Goal: Check status: Check status

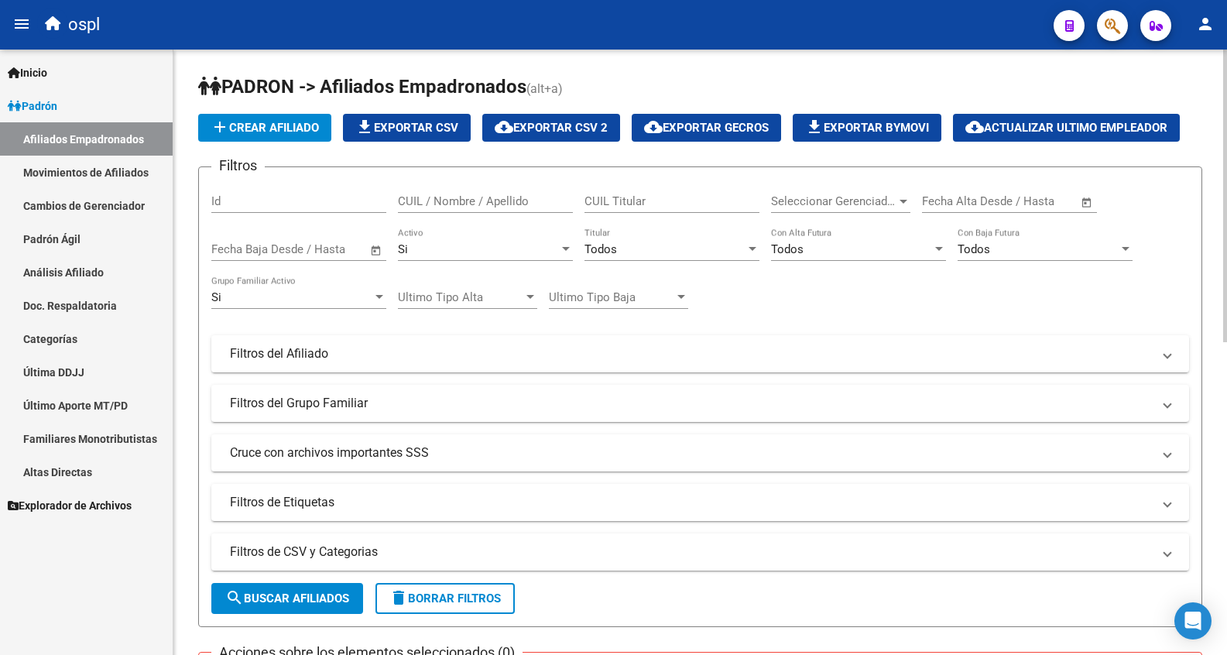
click at [607, 191] on div "CUIL Titular" at bounding box center [671, 196] width 175 height 33
click at [132, 271] on link "Análisis Afiliado" at bounding box center [86, 271] width 173 height 33
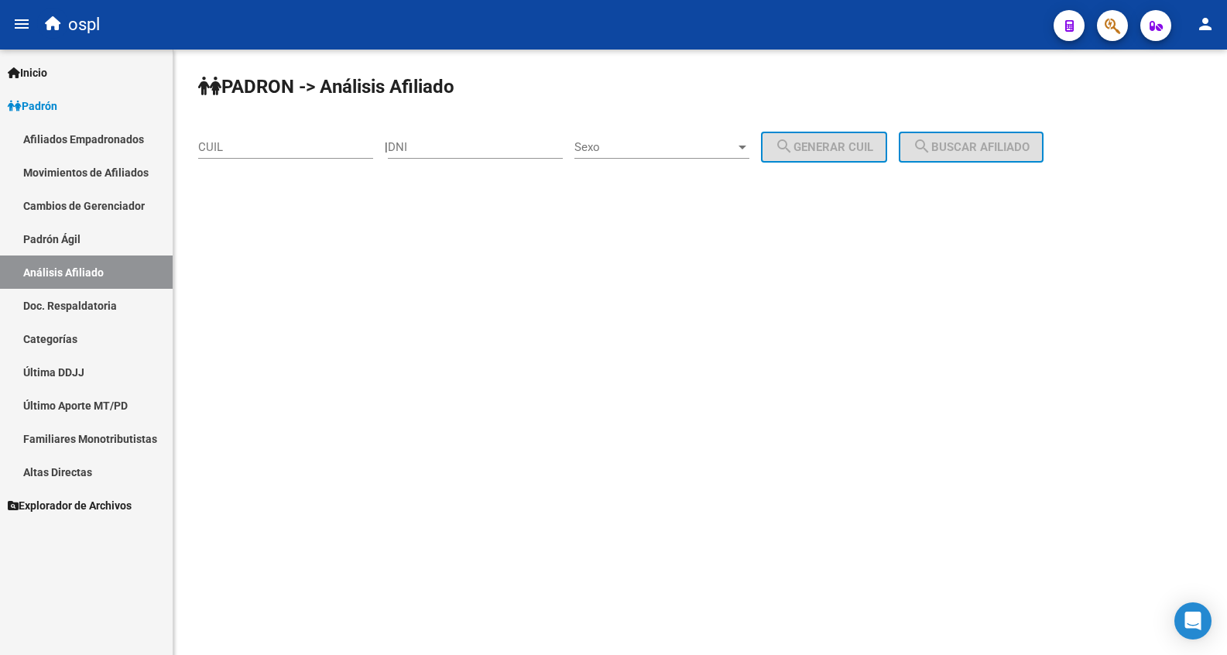
click at [291, 149] on input "CUIL" at bounding box center [285, 147] width 175 height 14
click at [433, 146] on input "DNI" at bounding box center [475, 147] width 175 height 14
type input "17954776"
click at [603, 139] on div "Sexo Sexo" at bounding box center [661, 141] width 175 height 33
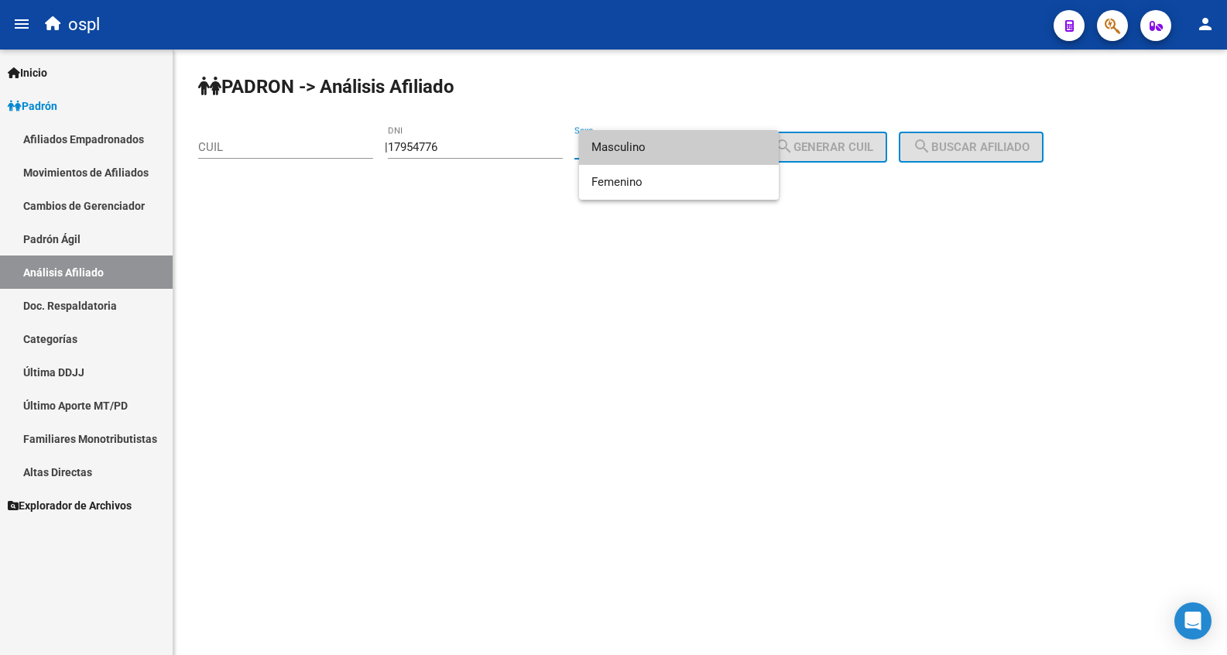
click at [614, 143] on span "Masculino" at bounding box center [678, 147] width 175 height 35
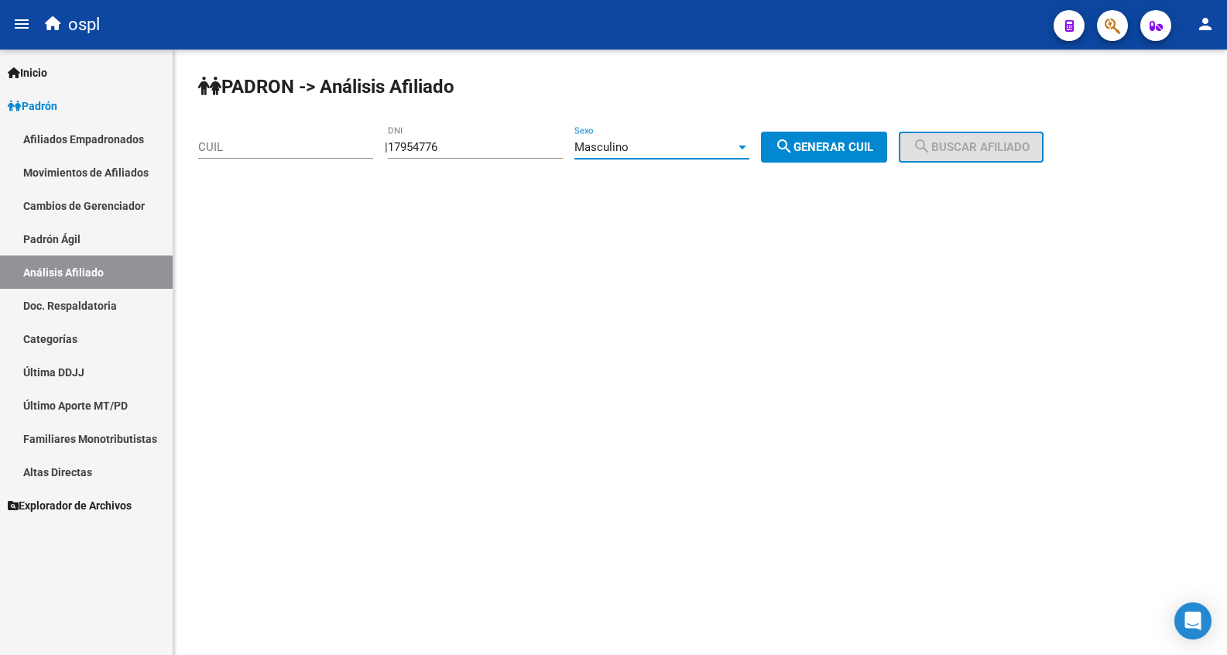
click at [790, 120] on div "PADRON -> Análisis Afiliado CUIL | 17954776 DNI Masculino Sexo search Generar C…" at bounding box center [699, 131] width 1053 height 163
click at [815, 164] on div "PADRON -> Análisis Afiliado CUIL | 17954776 DNI Masculino Sexo search Generar C…" at bounding box center [699, 131] width 1053 height 163
click at [652, 147] on div "Masculino" at bounding box center [654, 147] width 161 height 14
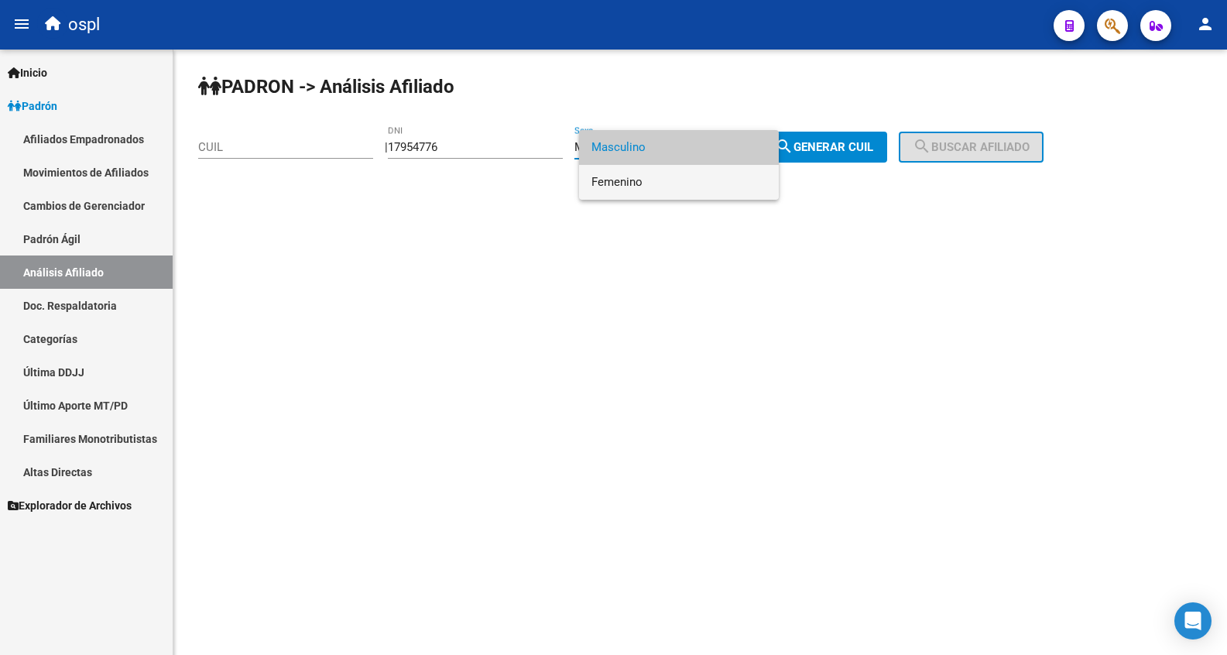
click at [646, 188] on span "Femenino" at bounding box center [678, 182] width 175 height 35
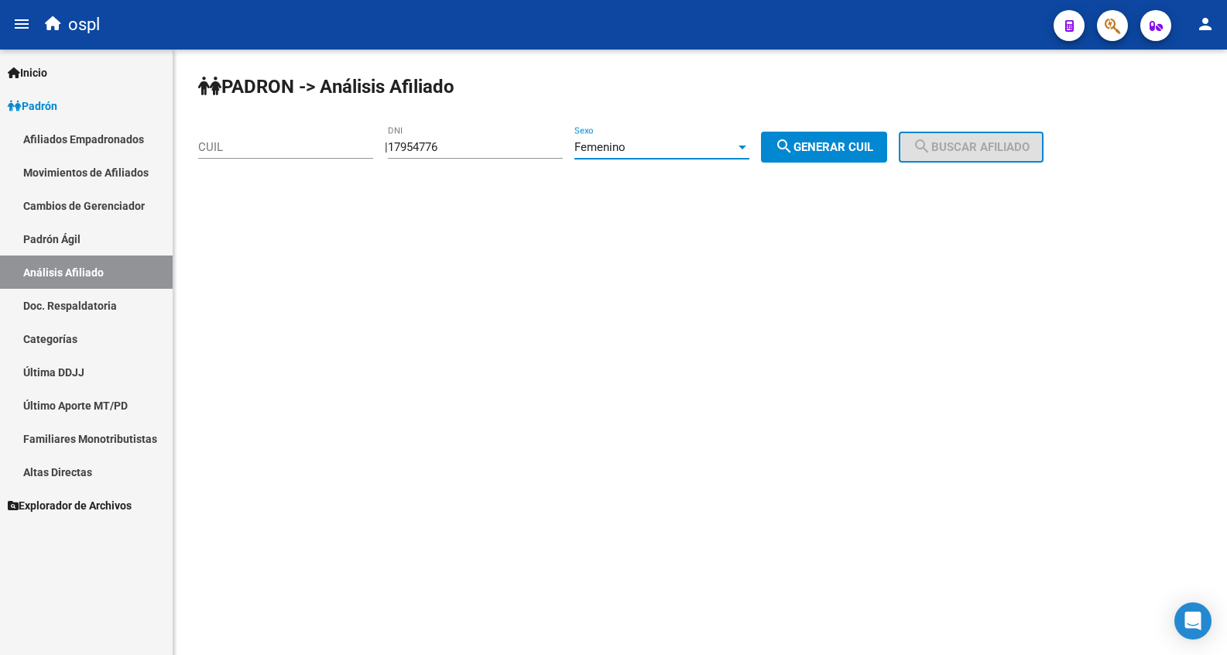
click at [793, 152] on mat-icon "search" at bounding box center [784, 146] width 19 height 19
type input "27-17954776-2"
click at [964, 149] on span "search Buscar afiliado" at bounding box center [970, 147] width 117 height 14
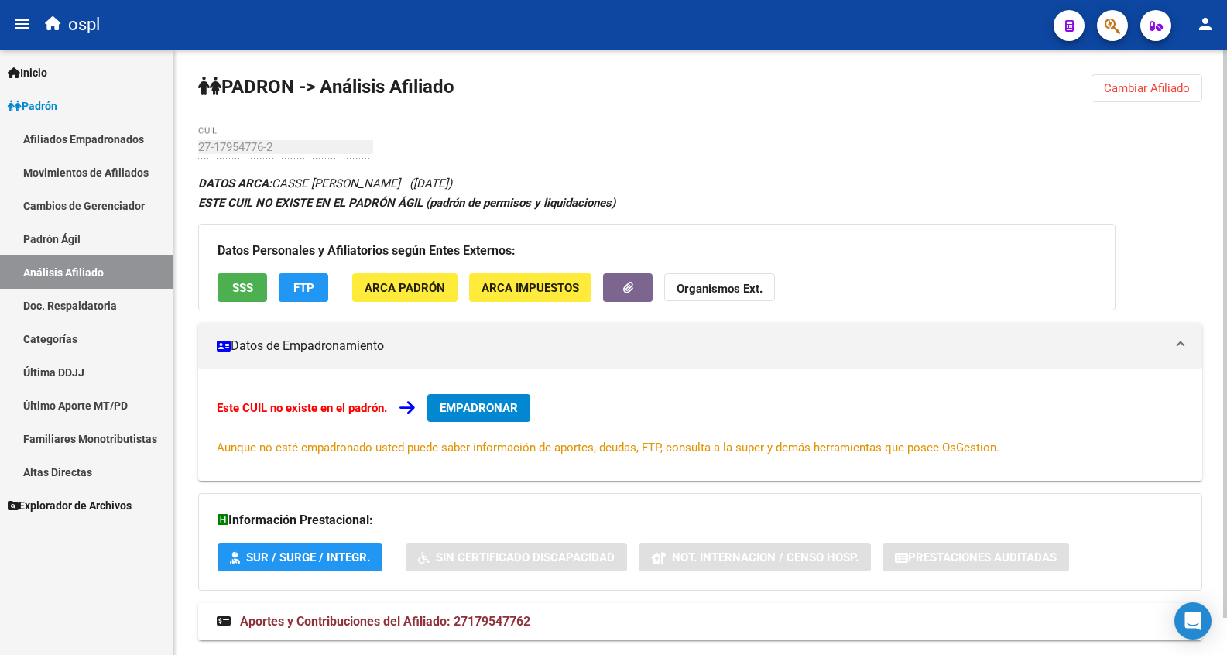
click at [256, 289] on button "SSS" at bounding box center [242, 287] width 50 height 29
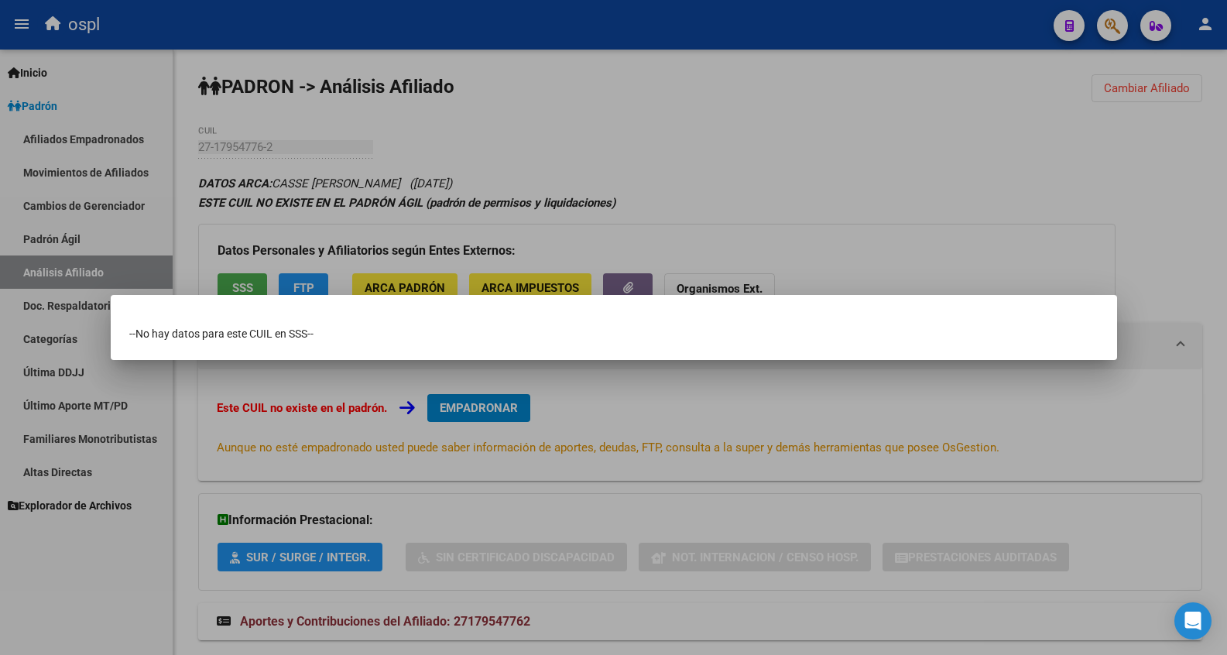
click at [791, 183] on div at bounding box center [613, 327] width 1227 height 655
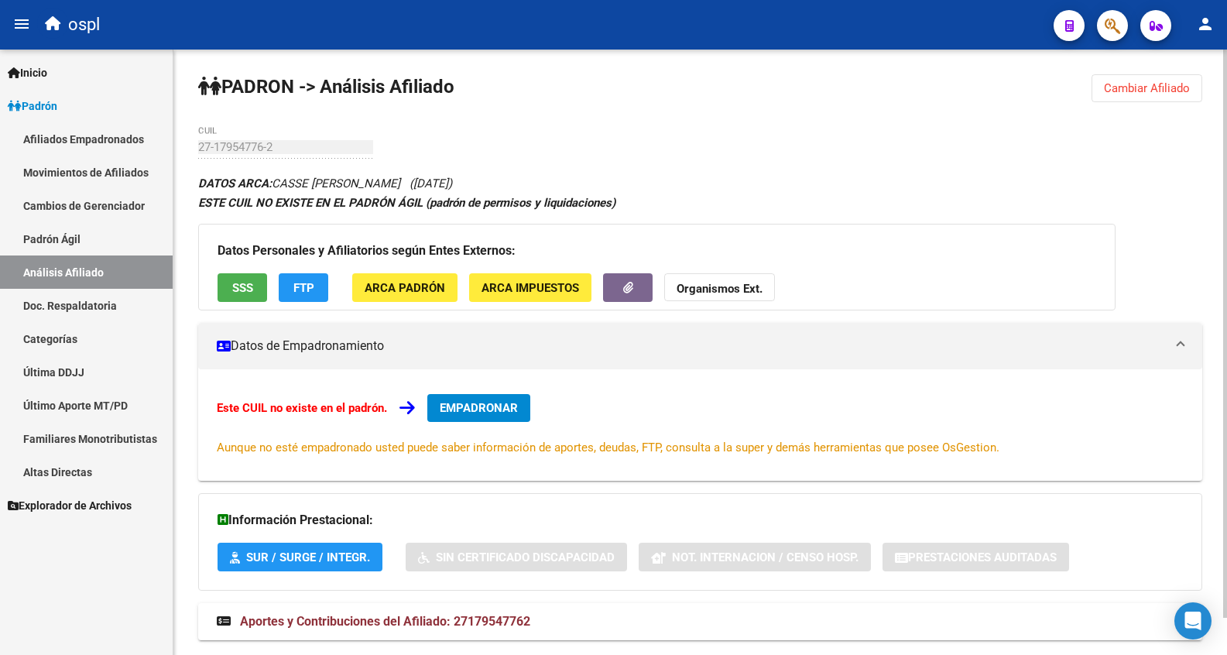
click at [267, 300] on div "Datos Personales y Afiliatorios según Entes Externos: SSS FTP ARCA Padrón ARCA …" at bounding box center [656, 267] width 917 height 87
click at [255, 293] on button "SSS" at bounding box center [242, 287] width 50 height 29
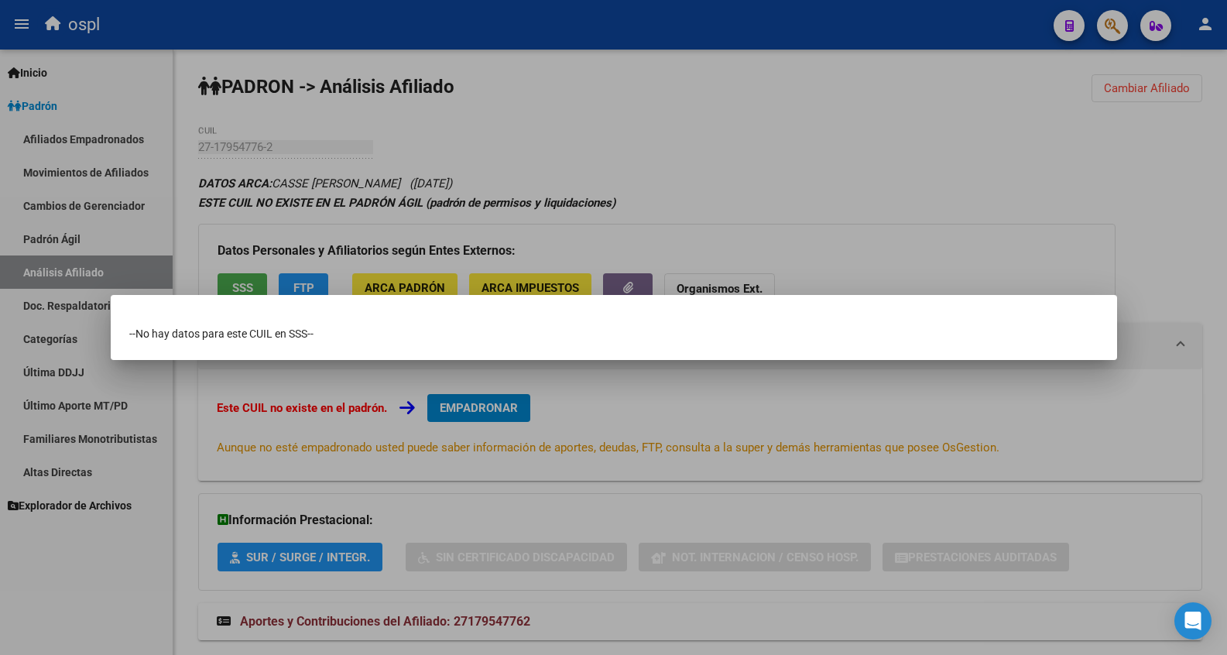
click at [231, 277] on div at bounding box center [613, 327] width 1227 height 655
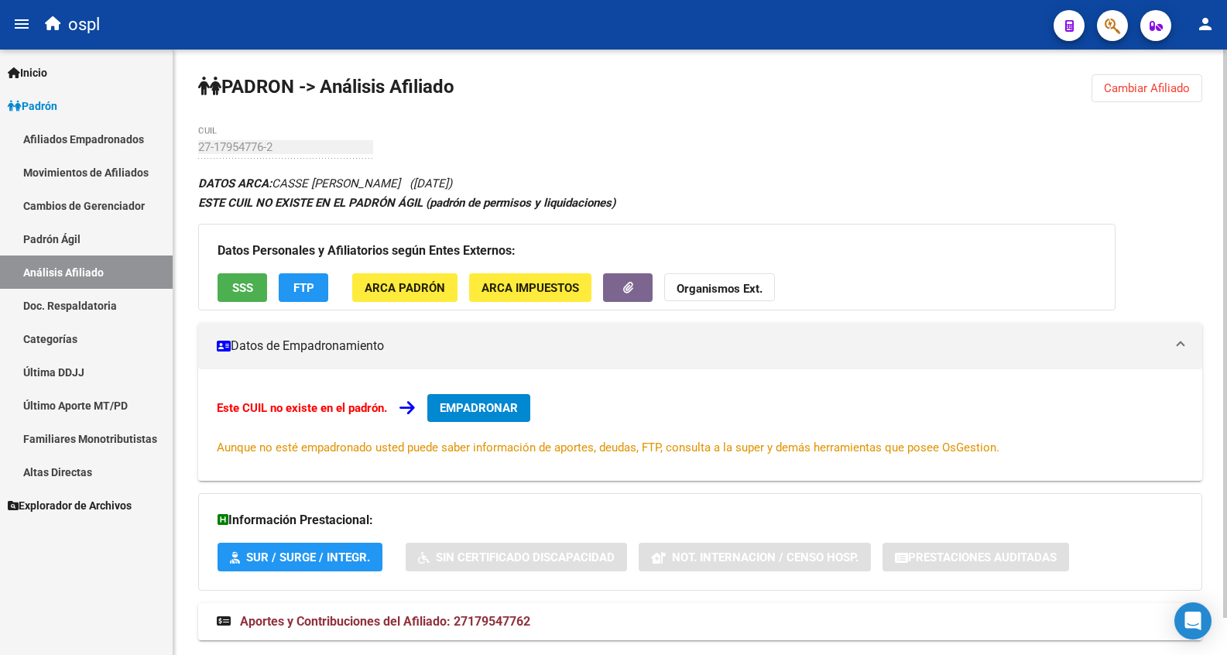
click at [315, 284] on button "FTP" at bounding box center [304, 287] width 50 height 29
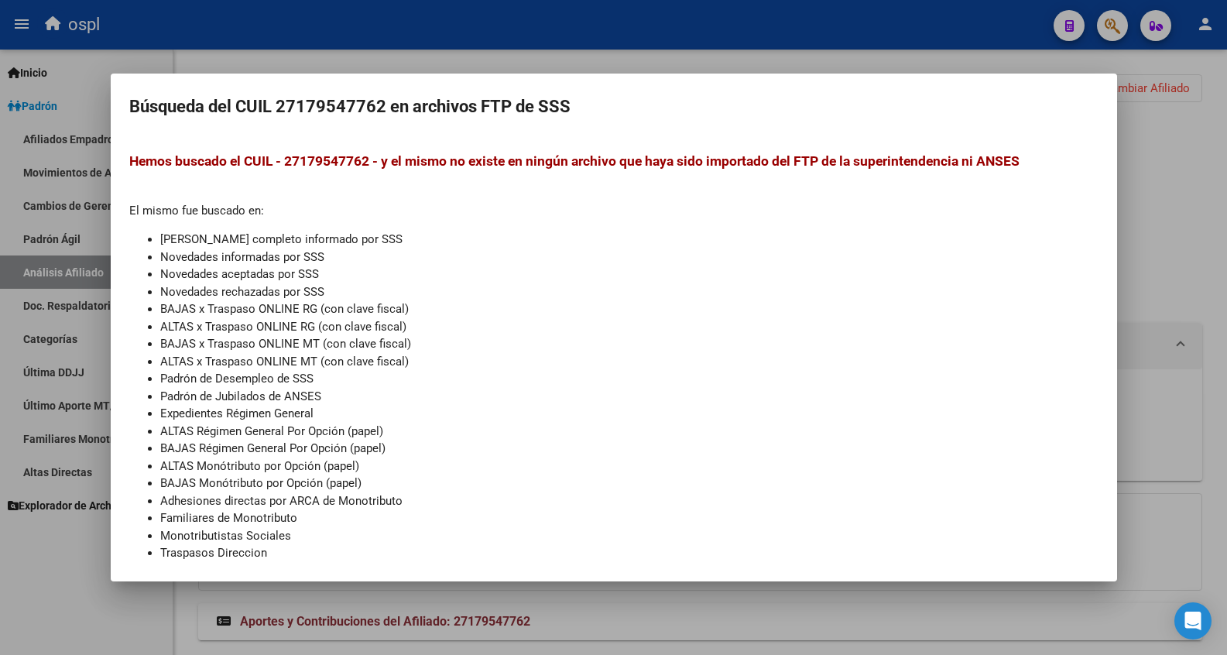
click at [686, 63] on div at bounding box center [613, 327] width 1227 height 655
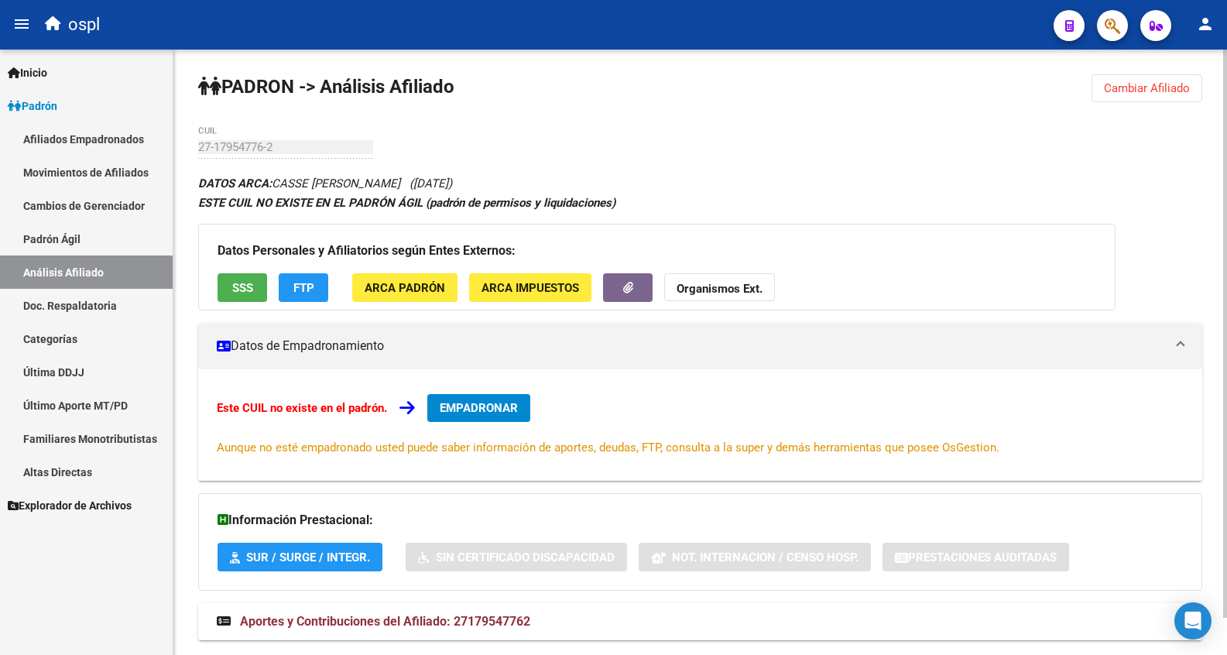
click at [730, 122] on div "PADRON -> Análisis Afiliado Cambiar Afiliado 27-17954776-2 CUIL DATOS ARCA: CAS…" at bounding box center [699, 372] width 1053 height 645
